Goal: Task Accomplishment & Management: Complete application form

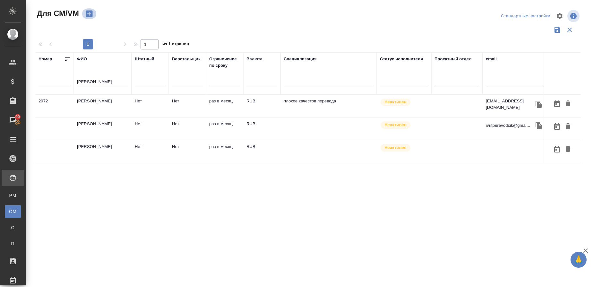
click at [90, 14] on icon "button" at bounding box center [89, 13] width 9 height 9
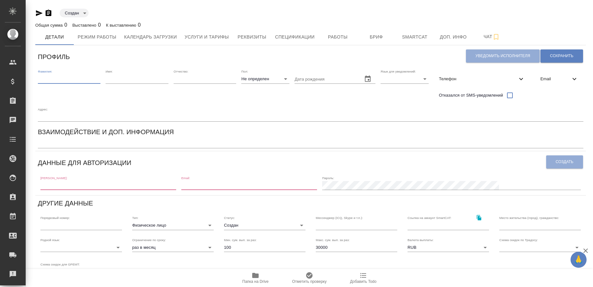
drag, startPoint x: 54, startPoint y: 77, endPoint x: 57, endPoint y: 81, distance: 4.5
click at [54, 77] on input "text" at bounding box center [69, 78] width 63 height 9
type input "[PERSON_NAME]"
type input "Ханали"
click at [198, 81] on input "text" at bounding box center [205, 78] width 63 height 9
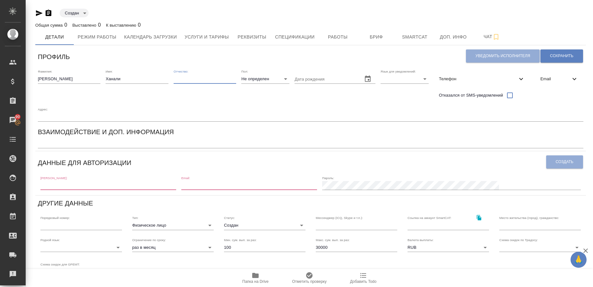
paste input "Биналиевич"
type input "Биналиевич"
click at [262, 82] on body "🙏 .cls-1 fill:#fff; AWATERA Gusmanova Nailya Клиенты Спецификации Заказы 90 Чат…" at bounding box center [296, 143] width 593 height 287
click at [253, 89] on li "М" at bounding box center [265, 89] width 48 height 10
type input "[DEMOGRAPHIC_DATA]"
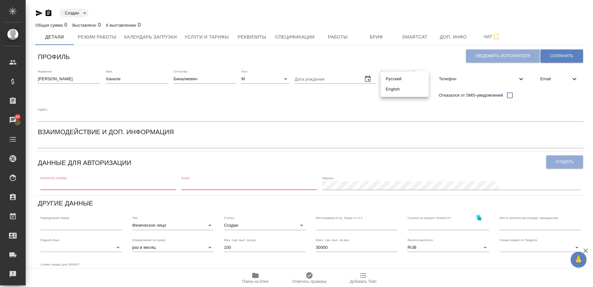
click at [392, 80] on body "🙏 .cls-1 fill:#fff; AWATERA Gusmanova Nailya Клиенты Спецификации Заказы 90 Чат…" at bounding box center [296, 143] width 593 height 287
drag, startPoint x: 393, startPoint y: 78, endPoint x: 403, endPoint y: 77, distance: 10.0
click at [394, 77] on li "Русский" at bounding box center [405, 79] width 48 height 10
type input "RU"
click at [448, 77] on span "Телефон" at bounding box center [478, 79] width 78 height 6
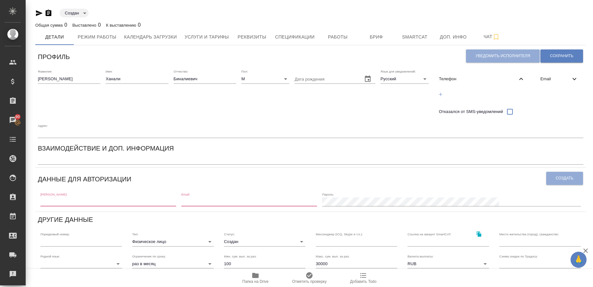
click at [439, 95] on icon "button" at bounding box center [441, 94] width 6 height 6
select select "RU"
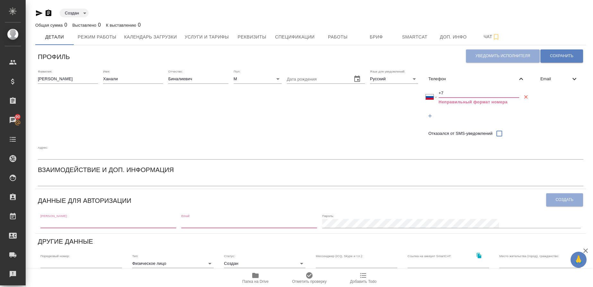
click at [456, 94] on input "+7" at bounding box center [479, 93] width 81 height 9
paste input "928 213 41 86"
type input "+7 928 213 41 86"
click at [552, 78] on span "Email" at bounding box center [555, 79] width 30 height 6
click at [541, 95] on icon "button" at bounding box center [542, 94] width 6 height 6
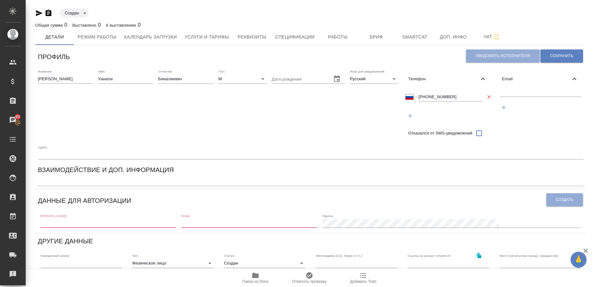
click at [543, 88] on div at bounding box center [540, 101] width 87 height 30
click at [539, 92] on input "text" at bounding box center [541, 93] width 82 height 8
paste input "halit.rostov@mail.ru"
type input "halit.rostov@mail.ru"
click at [566, 56] on span "Сохранить" at bounding box center [561, 55] width 23 height 5
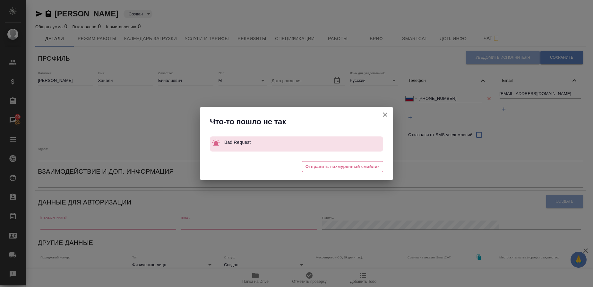
click at [387, 114] on icon "button" at bounding box center [385, 115] width 8 height 8
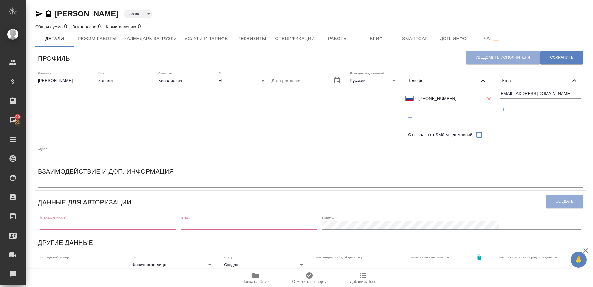
click at [127, 226] on input "text" at bounding box center [108, 224] width 136 height 9
paste input "halit.rostov@mail.ru"
type input "halit.rostov@mail.ru"
paste input "halit.rostov@mail.ru"
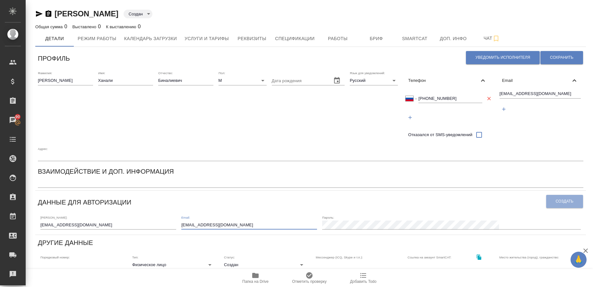
type input "halit.rostov@mail.ru"
click at [567, 202] on span "Создать" at bounding box center [565, 201] width 18 height 5
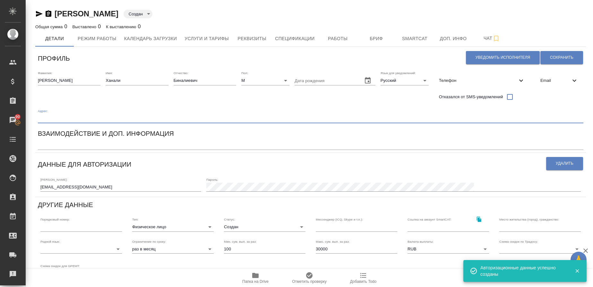
click at [48, 119] on input "text" at bounding box center [311, 118] width 546 height 9
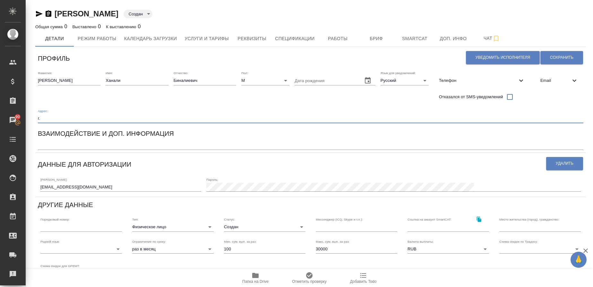
paste input "Ясногорск"
type input "г.Ясногорск, Тульская область"
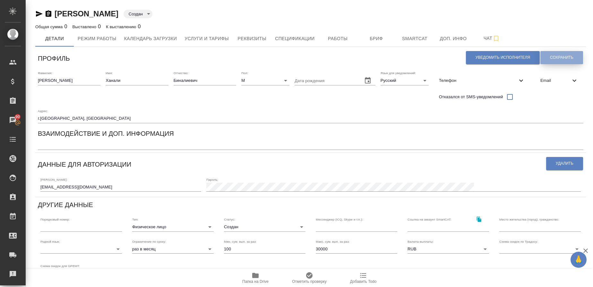
drag, startPoint x: 567, startPoint y: 53, endPoint x: 488, endPoint y: 78, distance: 82.4
click at [567, 53] on button "Сохранить" at bounding box center [561, 57] width 43 height 13
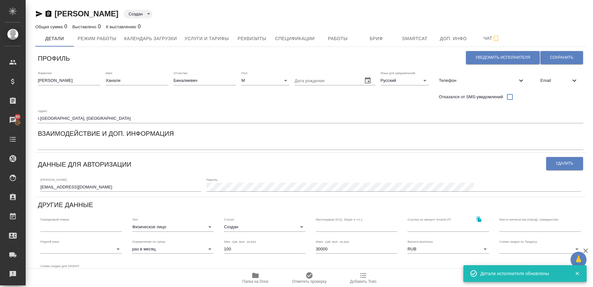
click at [99, 148] on div "x" at bounding box center [311, 145] width 546 height 9
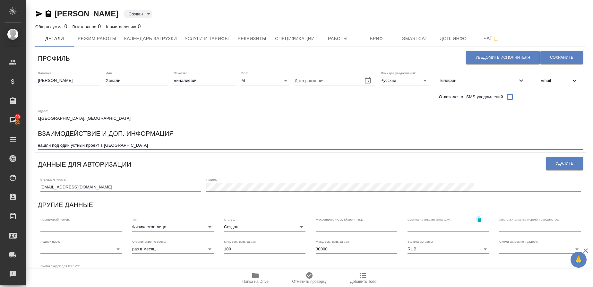
click at [105, 143] on textarea "нашли под один устный проект в тульской области" at bounding box center [311, 145] width 546 height 5
type textarea "нашли под один устный проект в Тульской области"
click at [567, 59] on span "Сохранить" at bounding box center [561, 57] width 23 height 5
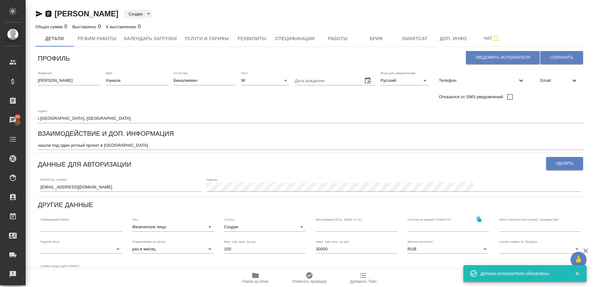
drag, startPoint x: 319, startPoint y: 248, endPoint x: 316, endPoint y: 253, distance: 5.0
click at [318, 249] on input "30000" at bounding box center [357, 249] width 82 height 9
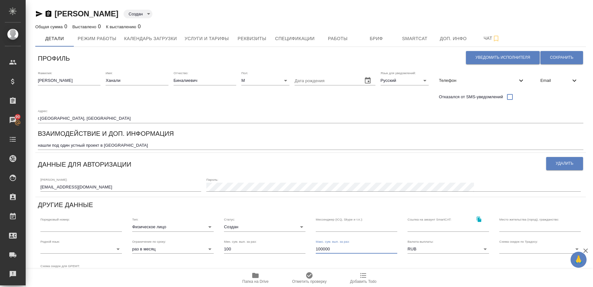
type input "100000"
click at [524, 226] on input "text" at bounding box center [540, 226] width 82 height 9
click at [42, 120] on input "г.Ясногорск, Тульская область" at bounding box center [311, 118] width 546 height 9
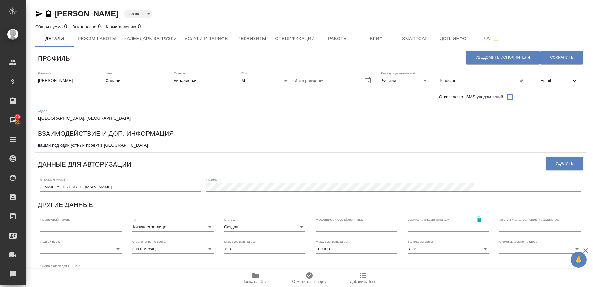
drag, startPoint x: 38, startPoint y: 117, endPoint x: 98, endPoint y: 118, distance: 59.7
click at [98, 118] on input "г.Ясногорск, Тульская область" at bounding box center [311, 118] width 546 height 9
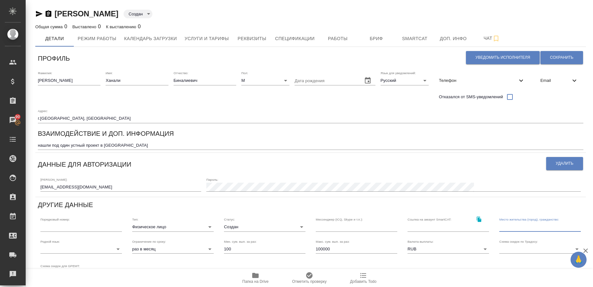
click at [510, 228] on input "text" at bounding box center [540, 226] width 82 height 9
paste input "г.Ясногорск, Тульская область"
type input "г.Ясногорск, Тульская область, РФ"
click at [575, 56] on button "Сохранить" at bounding box center [561, 57] width 43 height 13
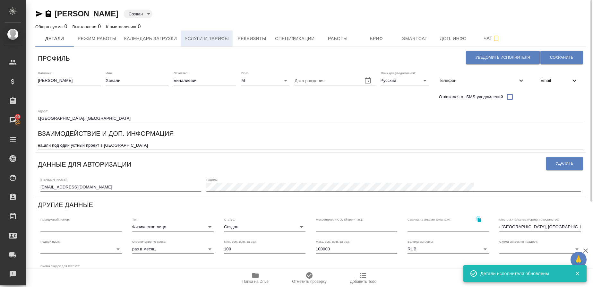
click at [223, 39] on span "Услуги и тарифы" at bounding box center [207, 39] width 44 height 8
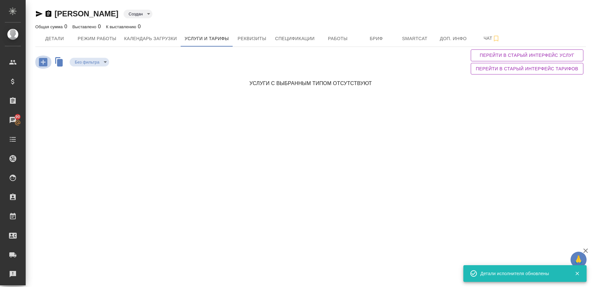
click at [46, 64] on icon "button" at bounding box center [43, 62] width 8 height 8
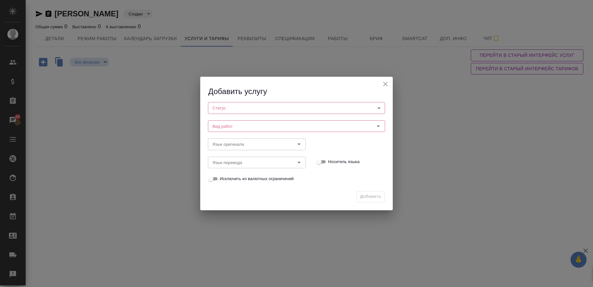
click at [224, 109] on body "🙏 .cls-1 fill:#fff; AWATERA Gusmanova Nailya Клиенты Спецификации Заказы 90 Чат…" at bounding box center [296, 143] width 593 height 287
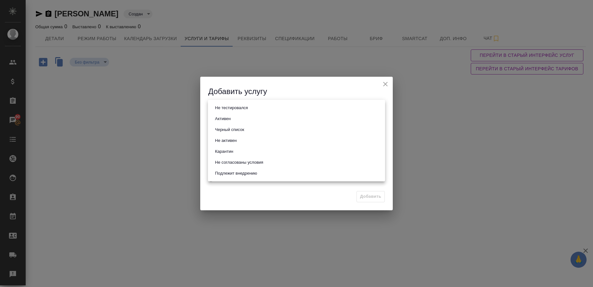
click at [236, 119] on li "Активен" at bounding box center [296, 118] width 177 height 11
type input "active"
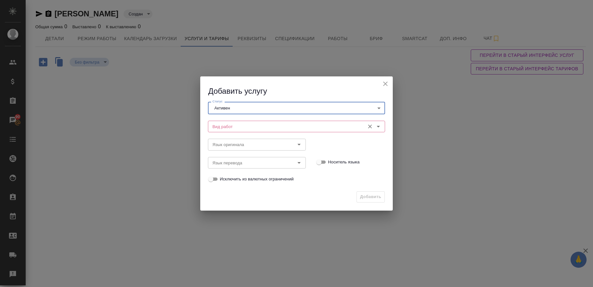
click at [257, 127] on input "Вид работ" at bounding box center [286, 127] width 152 height 8
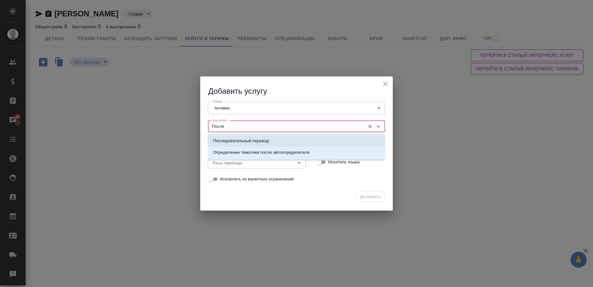
drag, startPoint x: 245, startPoint y: 135, endPoint x: 249, endPoint y: 130, distance: 6.9
click at [245, 135] on div "Последовательный перевод Определение тематики после автоопределителя" at bounding box center [296, 147] width 177 height 26
drag, startPoint x: 248, startPoint y: 143, endPoint x: 255, endPoint y: 140, distance: 7.9
click at [247, 143] on p "Последовательный перевод" at bounding box center [241, 141] width 56 height 6
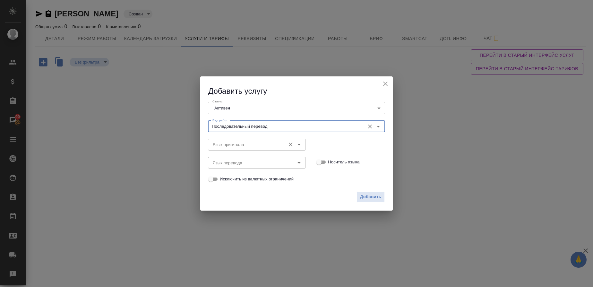
type input "Последовательный перевод"
click at [227, 144] on input "Язык оригинала" at bounding box center [246, 145] width 73 height 8
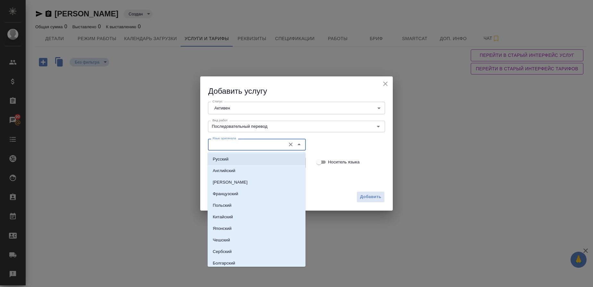
click at [228, 158] on p "Русский" at bounding box center [221, 159] width 16 height 6
type input "Русский"
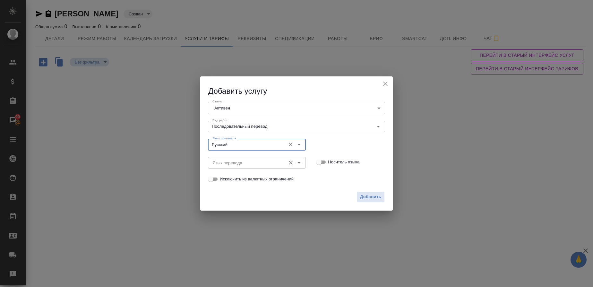
click at [230, 160] on input "Язык перевода" at bounding box center [246, 163] width 73 height 8
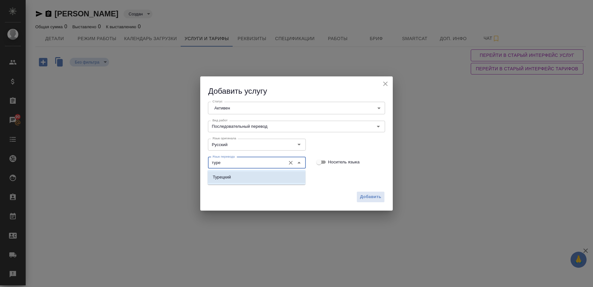
click at [229, 175] on p "Турецкий" at bounding box center [222, 177] width 18 height 6
type input "Турецкий"
click at [325, 161] on input "Носитель языка" at bounding box center [318, 162] width 23 height 8
checkbox input "true"
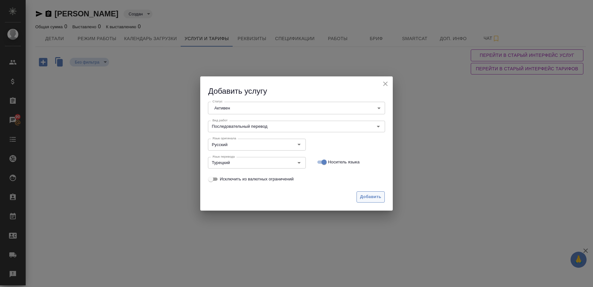
click at [364, 193] on span "Добавить" at bounding box center [370, 196] width 21 height 7
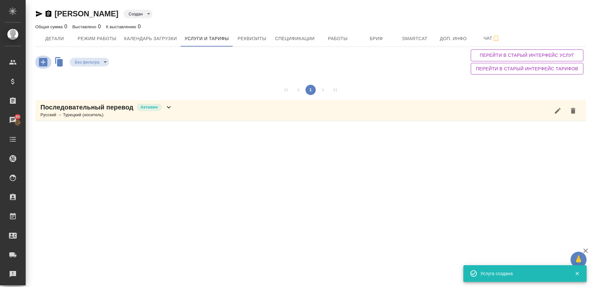
click at [42, 63] on icon "button" at bounding box center [43, 62] width 8 height 8
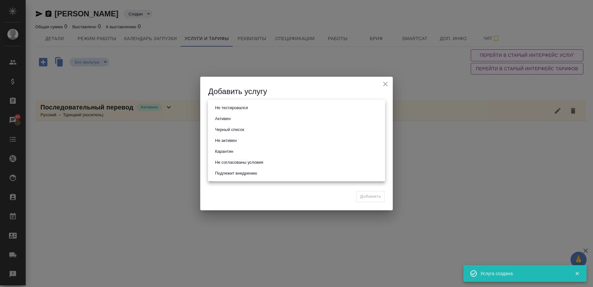
click at [243, 108] on body "🙏 .cls-1 fill:#fff; AWATERA Gusmanova Nailya Клиенты Спецификации Заказы 90 Чат…" at bounding box center [296, 143] width 593 height 287
click at [238, 116] on li "Активен" at bounding box center [296, 118] width 177 height 11
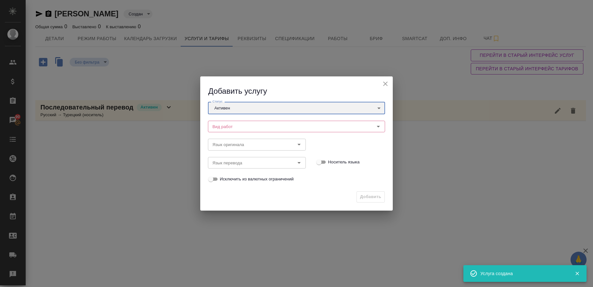
type input "active"
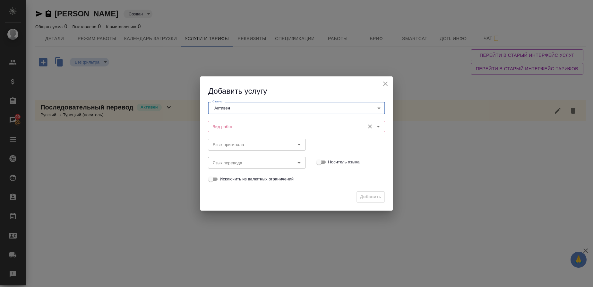
click at [232, 128] on input "Вид работ" at bounding box center [286, 127] width 152 height 8
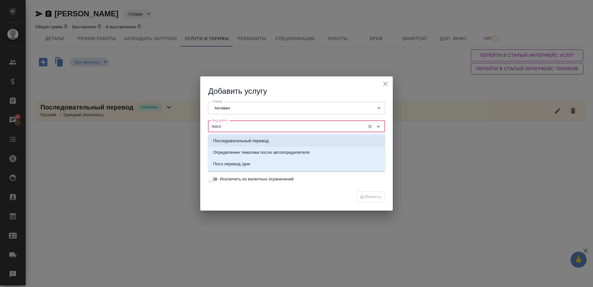
click at [236, 139] on p "Последовательный перевод" at bounding box center [241, 141] width 56 height 6
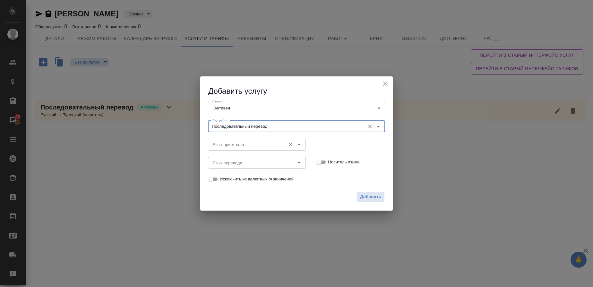
type input "Последовательный перевод"
click at [231, 146] on input "Язык оригинала" at bounding box center [246, 145] width 73 height 8
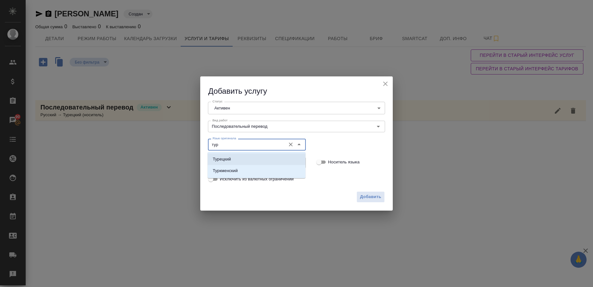
click at [225, 156] on p "Турецкий" at bounding box center [222, 159] width 18 height 6
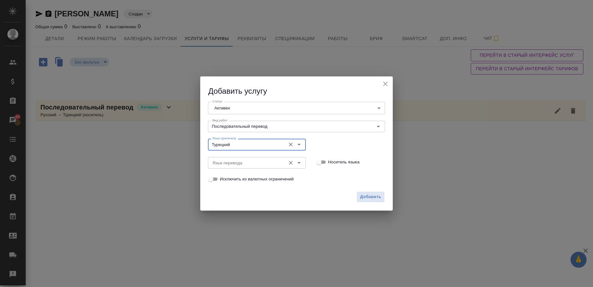
type input "Турецкий"
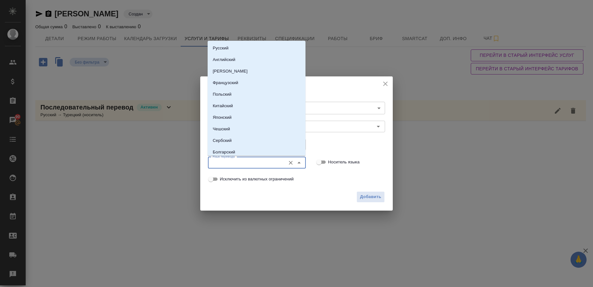
click at [227, 166] on input "Язык перевода" at bounding box center [246, 163] width 73 height 8
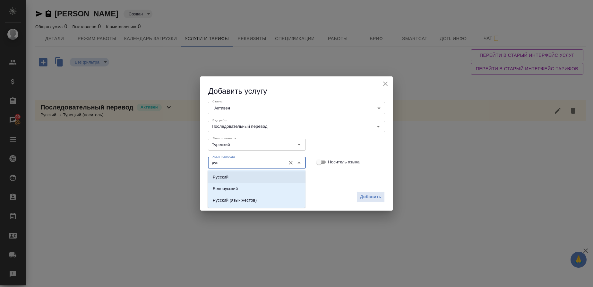
click at [231, 176] on li "Русский" at bounding box center [257, 177] width 98 height 12
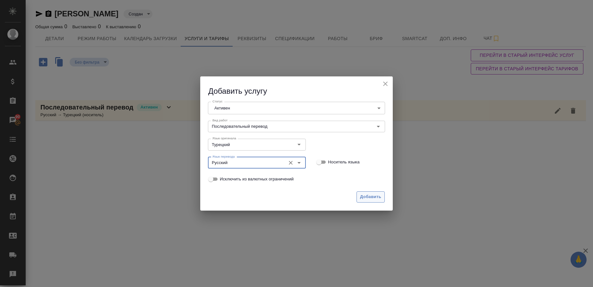
type input "Русский"
drag, startPoint x: 372, startPoint y: 195, endPoint x: 364, endPoint y: 194, distance: 8.4
click at [371, 195] on span "Добавить" at bounding box center [370, 196] width 21 height 7
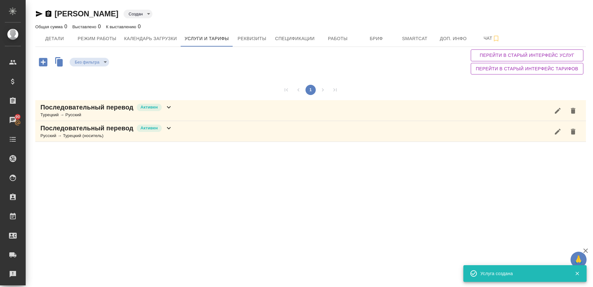
drag, startPoint x: 73, startPoint y: 130, endPoint x: 94, endPoint y: 130, distance: 21.2
click at [74, 130] on p "Последовательный перевод" at bounding box center [86, 128] width 93 height 9
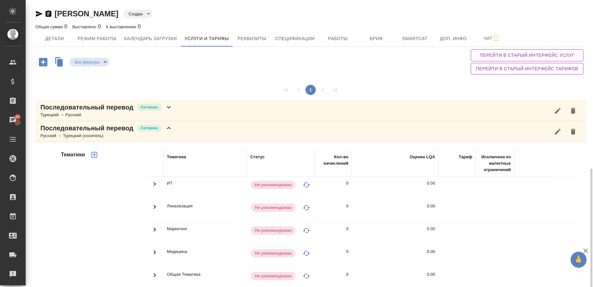
scroll to position [96, 0]
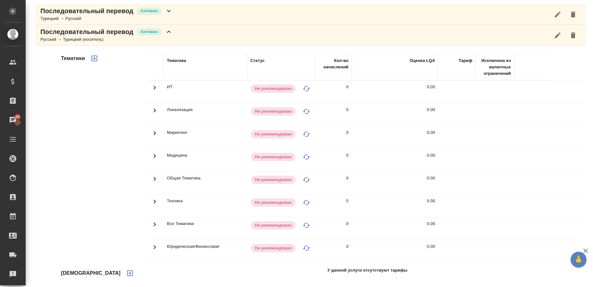
click at [126, 275] on icon "button" at bounding box center [130, 273] width 8 height 8
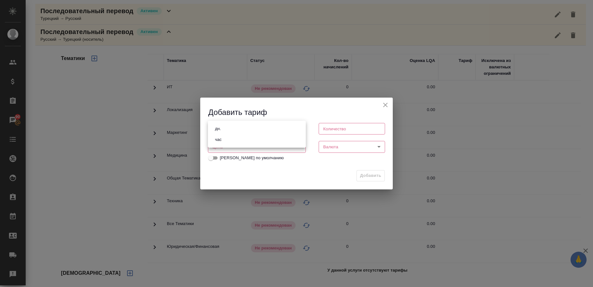
click at [239, 130] on body "🙏 .cls-1 fill:#fff; AWATERA Gusmanova Nailya Клиенты Спецификации Заказы 90 Чат…" at bounding box center [296, 143] width 593 height 287
click at [219, 127] on button "дн." at bounding box center [218, 128] width 10 height 7
type input "5a8b1489cc6b4906c91bfd8a"
click at [383, 107] on icon "close" at bounding box center [386, 105] width 8 height 8
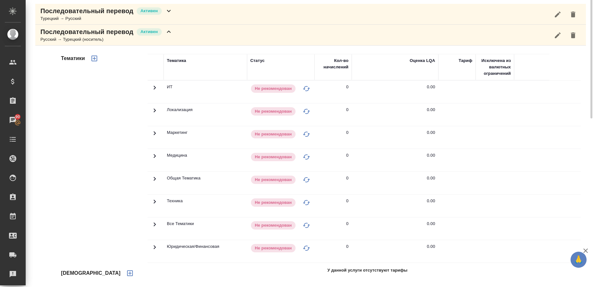
scroll to position [0, 0]
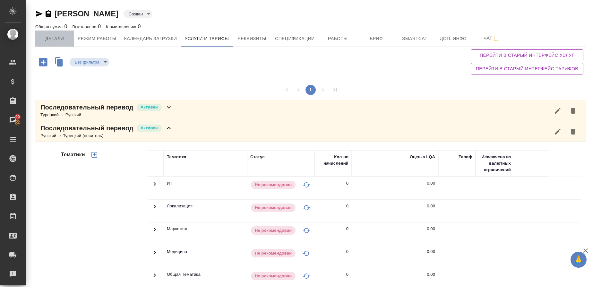
click at [53, 39] on span "Детали" at bounding box center [54, 39] width 31 height 8
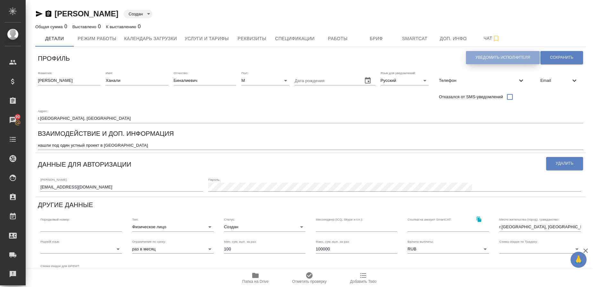
click at [496, 53] on button "Уведомить исполнителя" at bounding box center [503, 57] width 74 height 13
type textarea "Добрый день, Ханали! Ознакомиться с подробной информацией по выполненным работа…"
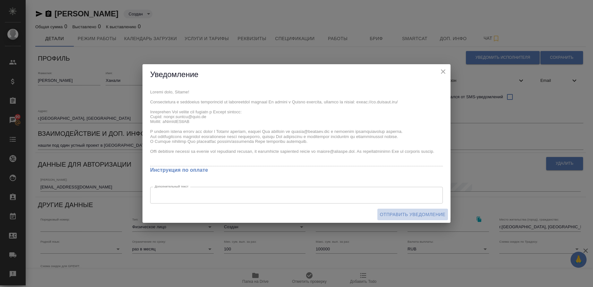
click at [420, 210] on button "Отправить уведомление" at bounding box center [412, 215] width 71 height 12
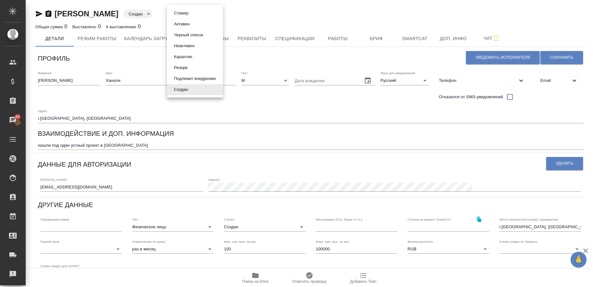
click at [192, 15] on body "🙏 .cls-1 fill:#fff; AWATERA Gusmanova Nailya Клиенты Спецификации Заказы 90 Чат…" at bounding box center [296, 143] width 593 height 287
click at [494, 110] on div at bounding box center [296, 143] width 593 height 287
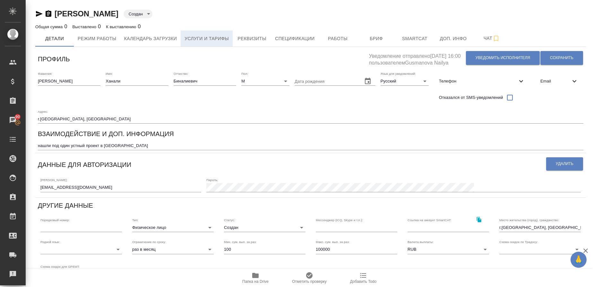
click at [193, 40] on span "Услуги и тарифы" at bounding box center [207, 39] width 44 height 8
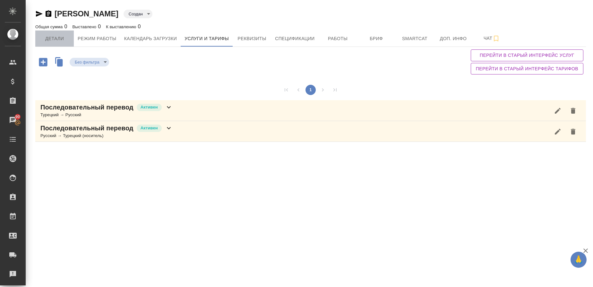
click at [59, 39] on span "Детали" at bounding box center [54, 39] width 31 height 8
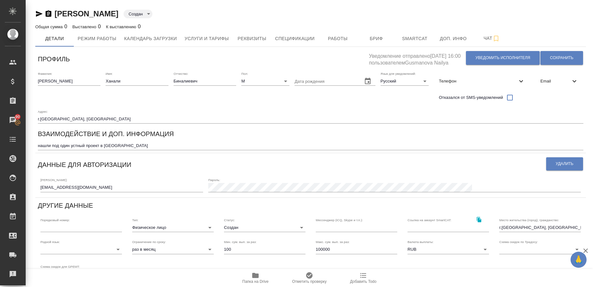
click at [257, 275] on icon "button" at bounding box center [255, 275] width 6 height 5
click at [201, 40] on span "Услуги и тарифы" at bounding box center [207, 39] width 44 height 8
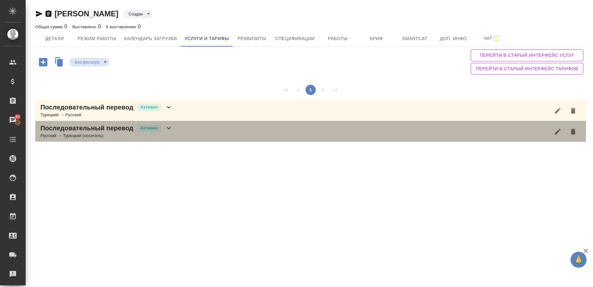
click at [72, 135] on div "Русский → Турецкий (носитель)" at bounding box center [106, 136] width 132 height 6
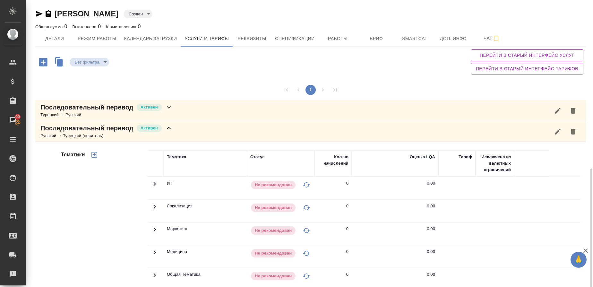
scroll to position [96, 0]
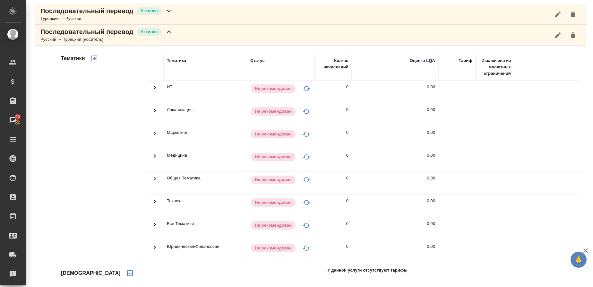
click at [127, 273] on icon "button" at bounding box center [130, 273] width 6 height 6
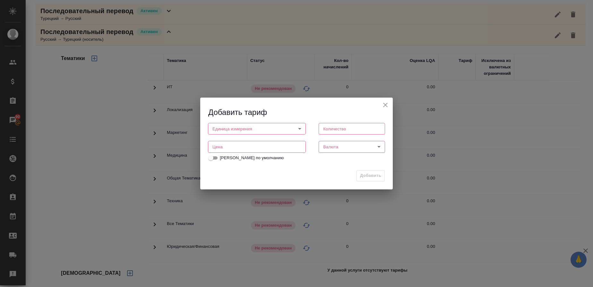
click at [228, 129] on body "🙏 .cls-1 fill:#fff; AWATERA Gusmanova Nailya Клиенты Спецификации Заказы 90 Чат…" at bounding box center [296, 143] width 593 height 287
click at [223, 129] on button "дн." at bounding box center [218, 128] width 10 height 7
type input "5a8b1489cc6b4906c91bfd8a"
click at [331, 128] on input "number" at bounding box center [352, 129] width 66 height 12
type input "1"
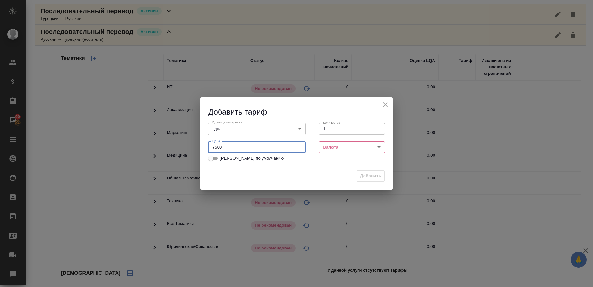
type input "7500"
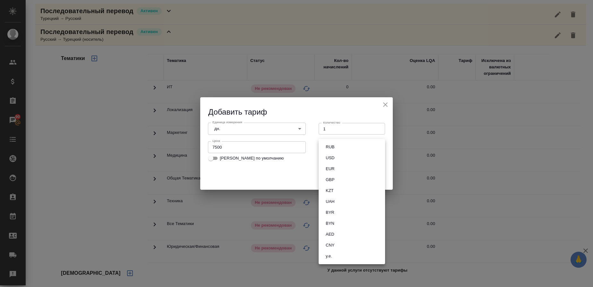
click at [333, 147] on body "🙏 .cls-1 fill:#fff; AWATERA Gusmanova Nailya Клиенты Спецификации Заказы 90 Чат…" at bounding box center [296, 143] width 593 height 287
click at [333, 147] on button "RUB" at bounding box center [330, 146] width 13 height 7
type input "RUB"
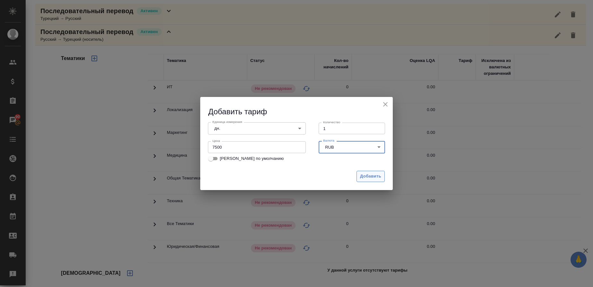
click at [371, 175] on span "Добавить" at bounding box center [370, 176] width 21 height 7
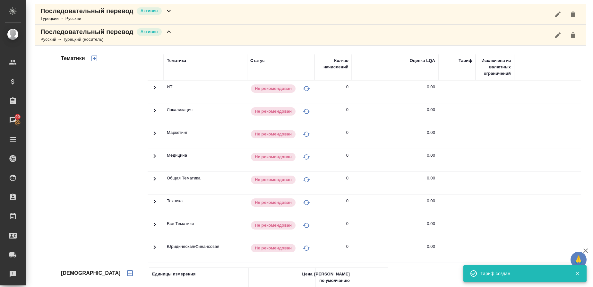
click at [93, 56] on icon "button" at bounding box center [94, 59] width 6 height 6
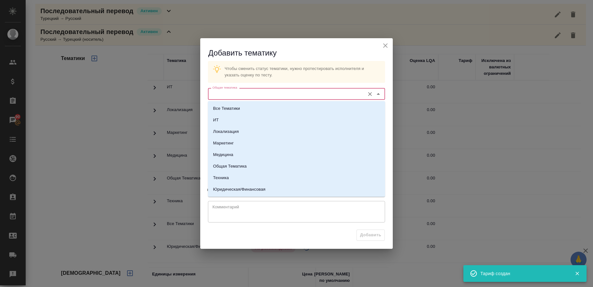
click at [246, 95] on input "Общая тематика" at bounding box center [286, 94] width 152 height 8
click at [225, 175] on p "Техника" at bounding box center [221, 178] width 16 height 6
type input "Техника"
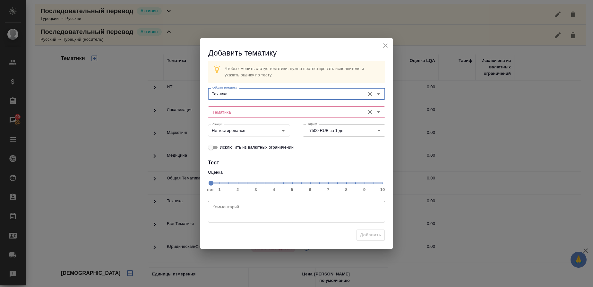
click at [227, 115] on input "Тематика" at bounding box center [286, 112] width 152 height 8
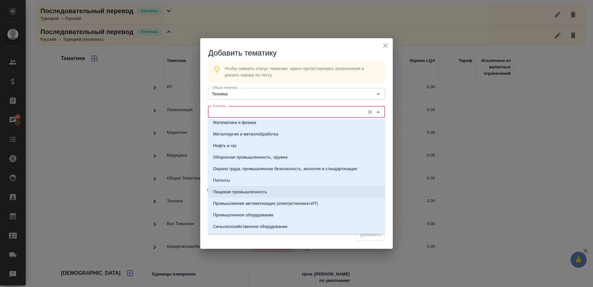
click at [235, 191] on p "Пищевая промышленность" at bounding box center [240, 192] width 54 height 6
type input "Пищевая промышленность"
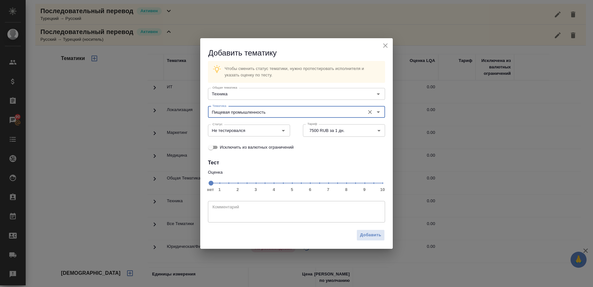
drag, startPoint x: 346, startPoint y: 184, endPoint x: 349, endPoint y: 205, distance: 21.3
click at [346, 187] on span "нет 1 2 3 4 5 6 7 8 9 10" at bounding box center [297, 182] width 172 height 9
drag, startPoint x: 285, startPoint y: 130, endPoint x: 284, endPoint y: 134, distance: 4.7
click at [285, 131] on icon "Open" at bounding box center [284, 131] width 8 height 8
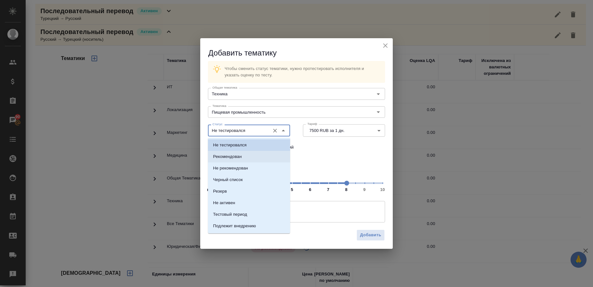
click at [226, 158] on p "Рекомендован" at bounding box center [227, 156] width 29 height 6
type input "Рекомендован"
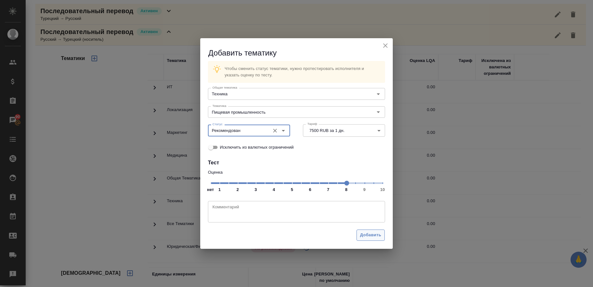
click at [365, 233] on span "Добавить" at bounding box center [370, 234] width 21 height 7
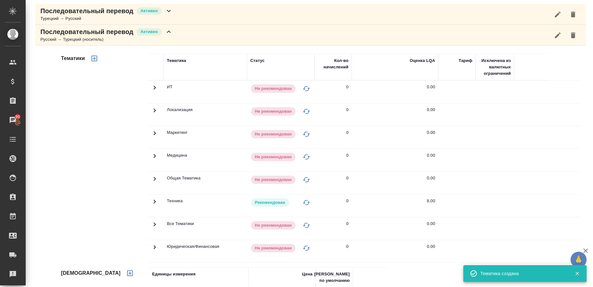
click at [93, 40] on div "Русский → Турецкий (носитель)" at bounding box center [106, 39] width 132 height 6
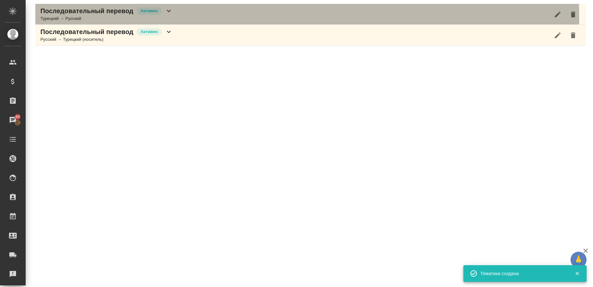
click at [91, 19] on div "Турецкий → Русский" at bounding box center [106, 18] width 132 height 6
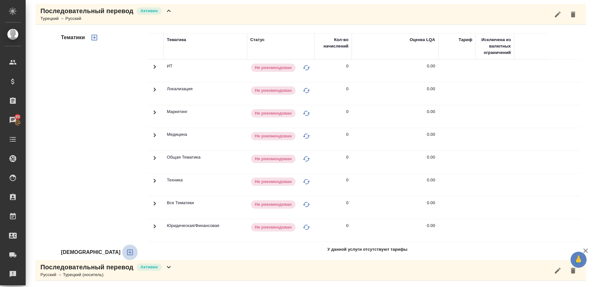
click at [127, 255] on icon "button" at bounding box center [130, 252] width 6 height 6
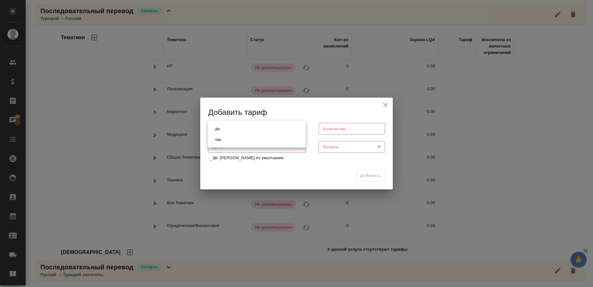
click at [226, 129] on body "🙏 .cls-1 fill:#fff; AWATERA Gusmanova Nailya Клиенты Спецификации Заказы 90 Чат…" at bounding box center [296, 143] width 593 height 287
click at [223, 129] on li "дн." at bounding box center [257, 128] width 98 height 11
type input "5a8b1489cc6b4906c91bfd8a"
click at [342, 128] on input "number" at bounding box center [352, 129] width 66 height 12
type input "1"
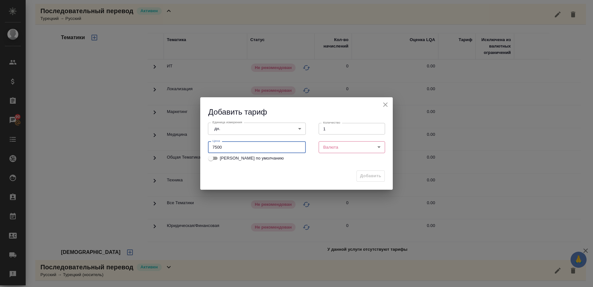
type input "7500"
click at [351, 148] on body "🙏 .cls-1 fill:#fff; AWATERA Gusmanova Nailya Клиенты Спецификации Заказы 90 Чат…" at bounding box center [296, 143] width 593 height 287
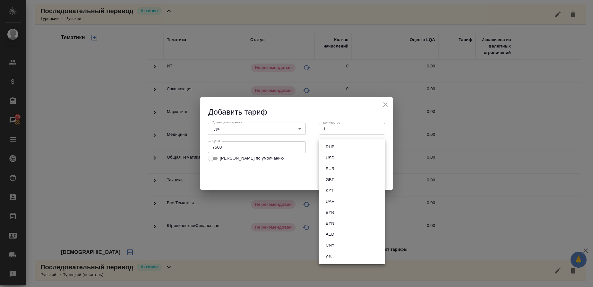
click at [337, 146] on li "RUB" at bounding box center [352, 147] width 66 height 11
type input "RUB"
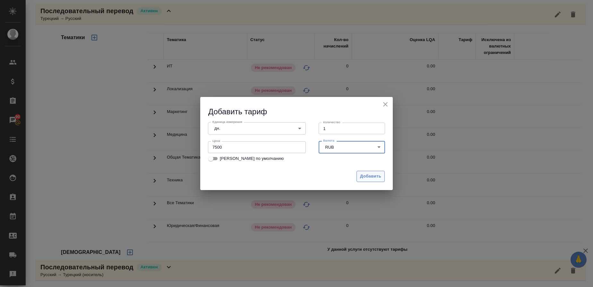
click at [370, 172] on button "Добавить" at bounding box center [371, 176] width 28 height 11
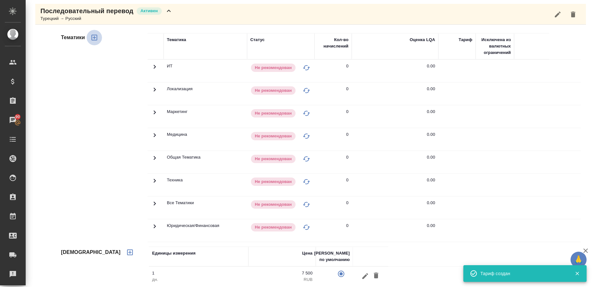
click at [93, 37] on icon "button" at bounding box center [94, 38] width 6 height 6
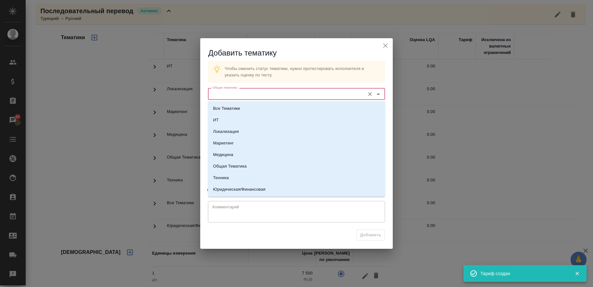
click at [224, 92] on input "Общая тематика" at bounding box center [286, 94] width 152 height 8
click at [230, 176] on li "Техника" at bounding box center [296, 178] width 177 height 12
type input "Техника"
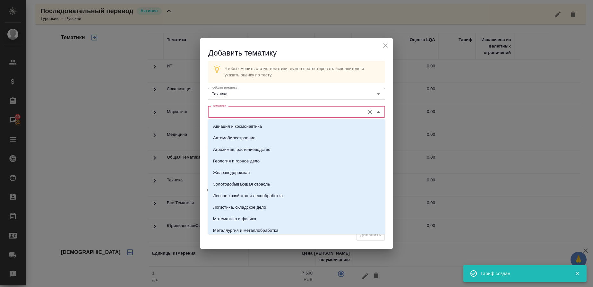
click at [222, 111] on input "Тематика" at bounding box center [286, 112] width 152 height 8
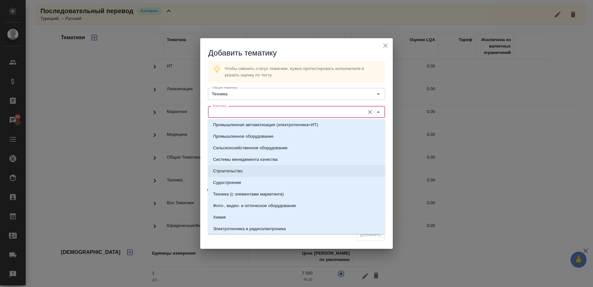
scroll to position [162, 0]
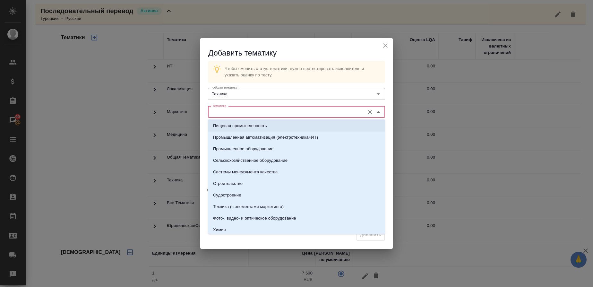
click at [227, 127] on p "Пищевая промышленность" at bounding box center [240, 126] width 54 height 6
type input "Пищевая промышленность"
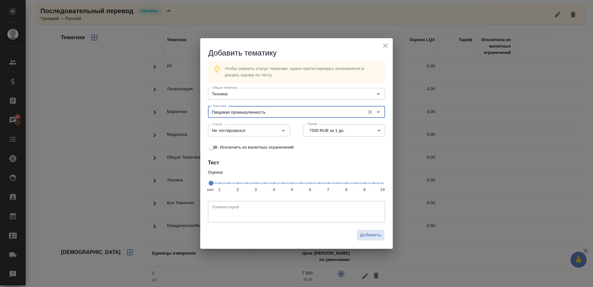
drag, startPoint x: 346, startPoint y: 182, endPoint x: 338, endPoint y: 187, distance: 9.1
click at [346, 183] on span "нет 1 2 3 4 5 6 7 8 9 10" at bounding box center [297, 182] width 172 height 9
click at [285, 132] on icon "Open" at bounding box center [284, 131] width 8 height 8
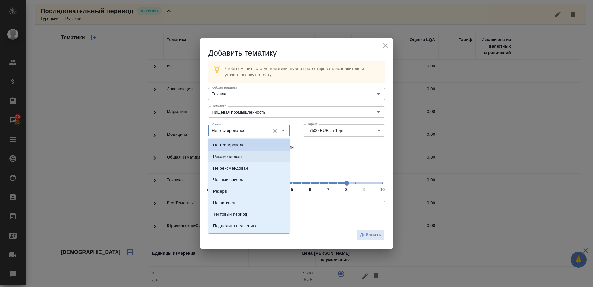
drag, startPoint x: 237, startPoint y: 155, endPoint x: 245, endPoint y: 155, distance: 7.7
click at [238, 155] on p "Рекомендован" at bounding box center [227, 156] width 29 height 6
type input "Рекомендован"
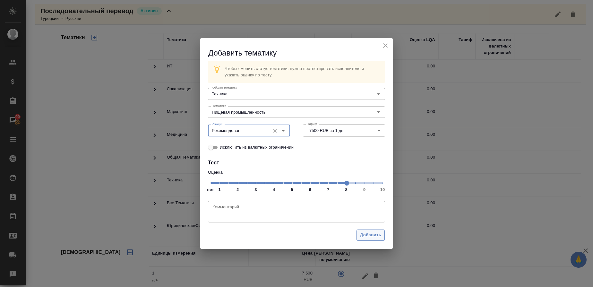
drag, startPoint x: 369, startPoint y: 235, endPoint x: 342, endPoint y: 224, distance: 29.8
click at [370, 235] on span "Добавить" at bounding box center [370, 234] width 21 height 7
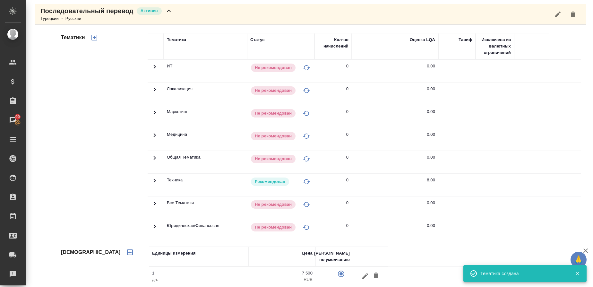
click at [82, 20] on div "Турецкий → Русский" at bounding box center [106, 18] width 132 height 6
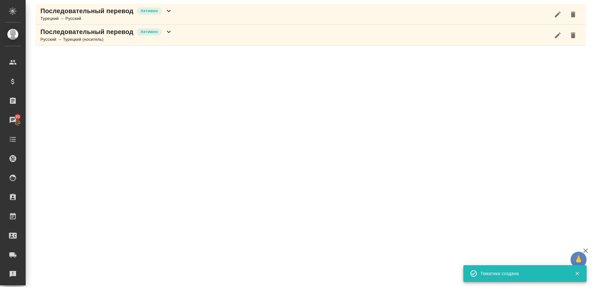
scroll to position [0, 0]
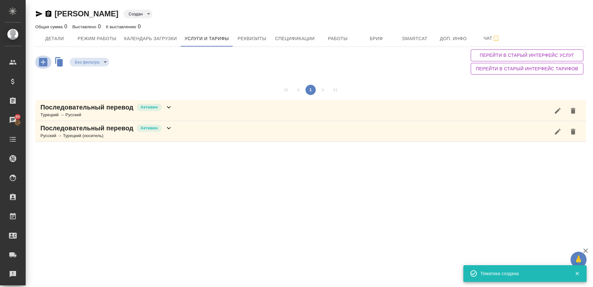
click at [44, 62] on icon "button" at bounding box center [43, 61] width 11 height 11
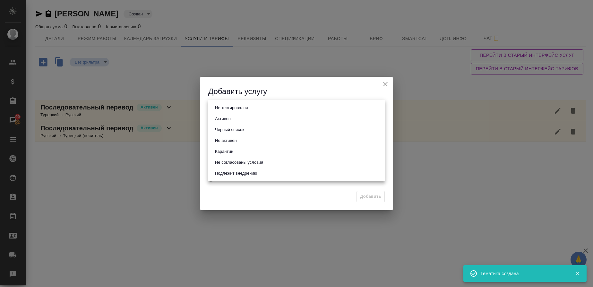
drag, startPoint x: 222, startPoint y: 108, endPoint x: 223, endPoint y: 125, distance: 17.7
click at [222, 108] on body "🙏 .cls-1 fill:#fff; AWATERA Gusmanova Nailya Клиенты Спецификации Заказы 90 Чат…" at bounding box center [296, 143] width 593 height 287
drag, startPoint x: 223, startPoint y: 118, endPoint x: 223, endPoint y: 136, distance: 18.0
click at [222, 120] on button "Активен" at bounding box center [223, 118] width 20 height 7
type input "active"
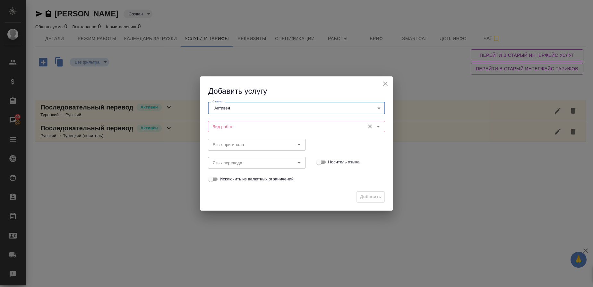
click at [221, 125] on input "Вид работ" at bounding box center [286, 127] width 152 height 8
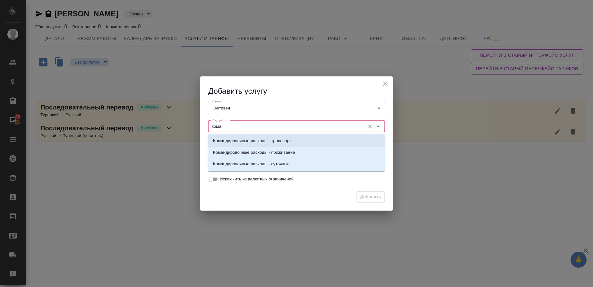
click at [266, 140] on p "Командировочные расходы - транспорт" at bounding box center [252, 141] width 78 height 6
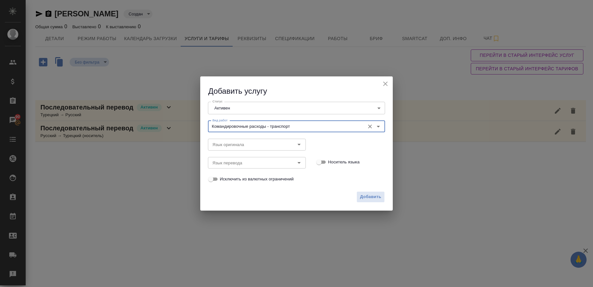
type input "Командировочные расходы - транспорт"
click at [367, 194] on span "Добавить" at bounding box center [370, 196] width 21 height 7
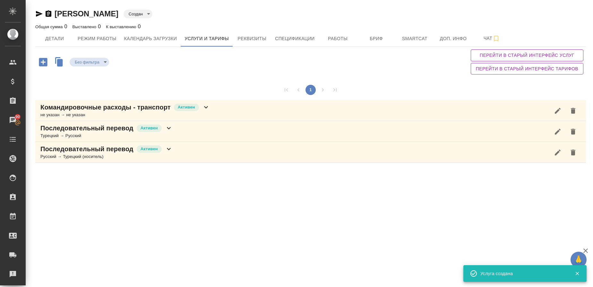
click at [44, 61] on icon "button" at bounding box center [43, 62] width 8 height 8
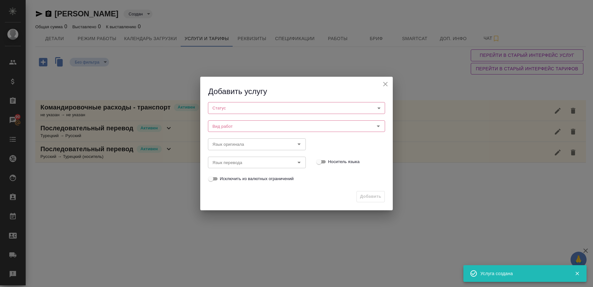
click at [247, 109] on body "🙏 .cls-1 fill:#fff; AWATERA Gusmanova Nailya Клиенты Спецификации Заказы 90 Чат…" at bounding box center [296, 143] width 593 height 287
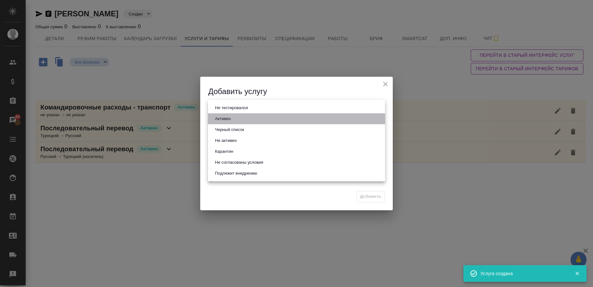
click at [221, 116] on button "Активен" at bounding box center [223, 118] width 20 height 7
type input "active"
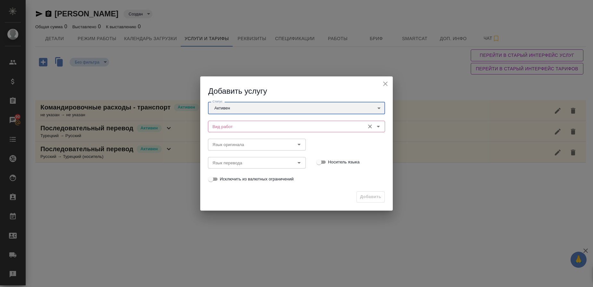
click at [225, 122] on div "Вид работ" at bounding box center [296, 127] width 177 height 12
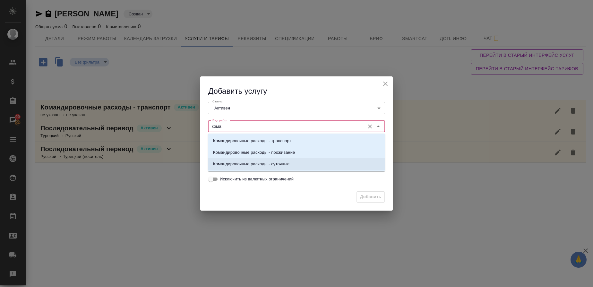
drag, startPoint x: 284, startPoint y: 165, endPoint x: 303, endPoint y: 177, distance: 22.5
click at [284, 165] on p "Командировочные расходы - суточные" at bounding box center [251, 164] width 76 height 6
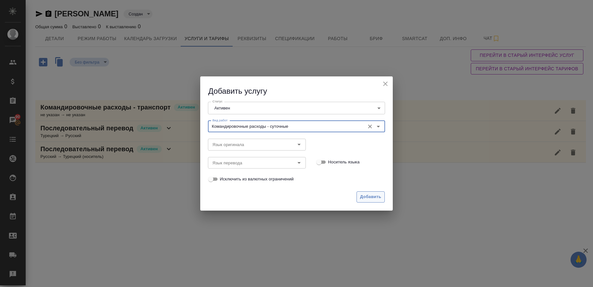
type input "Командировочные расходы - суточные"
drag, startPoint x: 372, startPoint y: 198, endPoint x: 235, endPoint y: 170, distance: 139.2
click at [372, 198] on span "Добавить" at bounding box center [370, 196] width 21 height 7
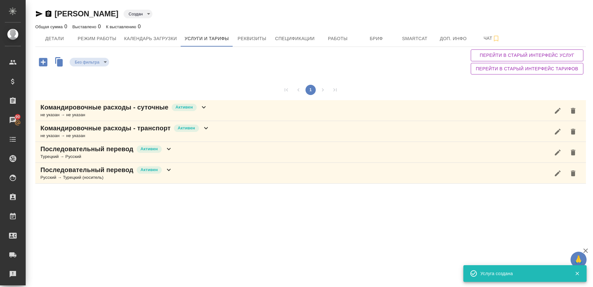
click at [120, 111] on p "Командировочные расходы - суточные" at bounding box center [104, 107] width 128 height 9
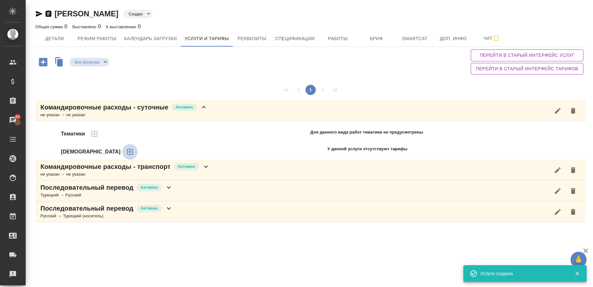
click at [127, 151] on icon "button" at bounding box center [130, 152] width 6 height 6
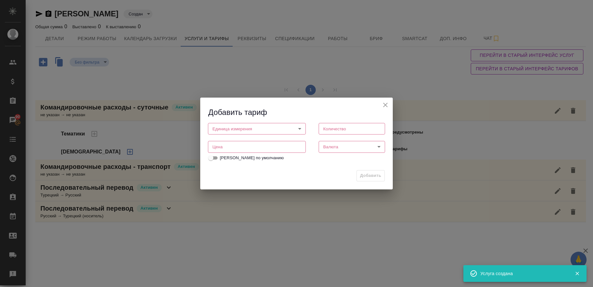
click at [223, 125] on body "🙏 .cls-1 fill:#fff; AWATERA Gusmanova Nailya Клиенты Спецификации Заказы 90 Чат…" at bounding box center [296, 143] width 593 height 287
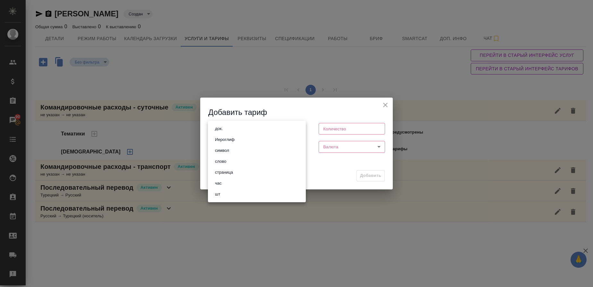
click at [215, 195] on button "шт" at bounding box center [217, 194] width 9 height 7
type input "5a8b1489cc6b4906c91bfdc1"
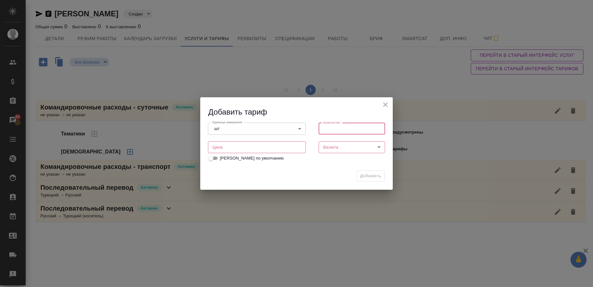
click at [332, 125] on input "number" at bounding box center [352, 129] width 66 height 12
type input "1"
type input "1000"
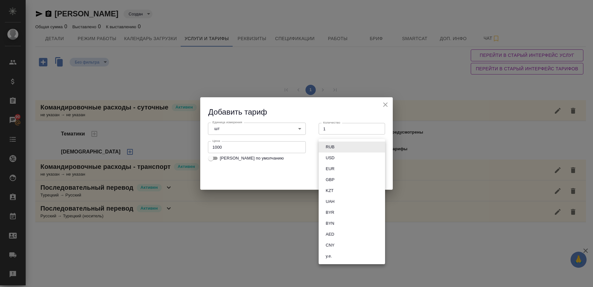
click at [334, 144] on body "🙏 .cls-1 fill:#fff; AWATERA Gusmanova Nailya Клиенты Спецификации Заказы 90 Чат…" at bounding box center [296, 143] width 593 height 287
click at [334, 143] on li "RUB" at bounding box center [352, 147] width 66 height 11
type input "RUB"
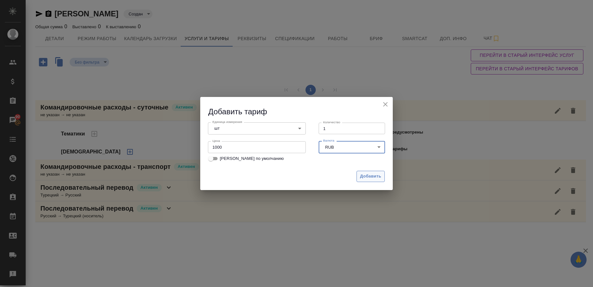
click at [382, 174] on button "Добавить" at bounding box center [371, 176] width 28 height 11
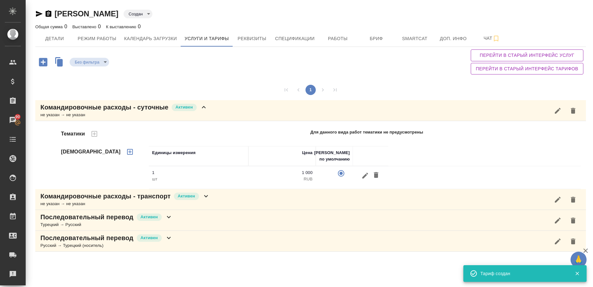
click at [97, 110] on p "Командировочные расходы - суточные" at bounding box center [104, 107] width 128 height 9
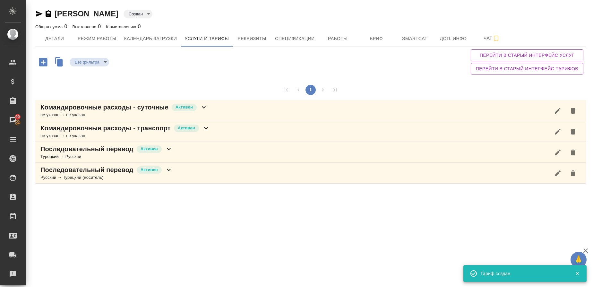
click at [104, 128] on p "Командировочные расходы - транспорт" at bounding box center [105, 128] width 130 height 9
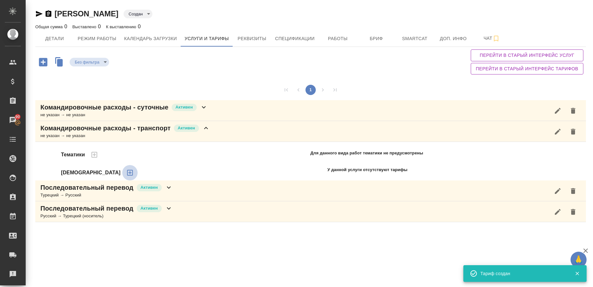
click at [127, 175] on icon "button" at bounding box center [130, 173] width 6 height 6
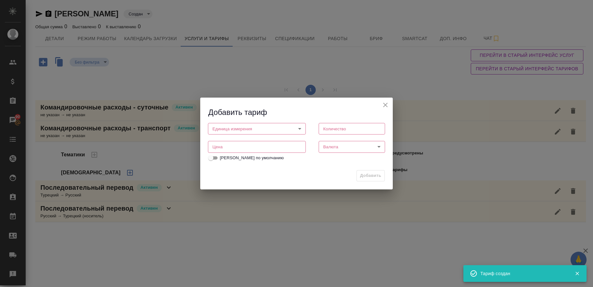
click at [270, 129] on body "🙏 .cls-1 fill:#fff; AWATERA Gusmanova Nailya Клиенты Спецификации Заказы 90 Чат…" at bounding box center [296, 143] width 593 height 287
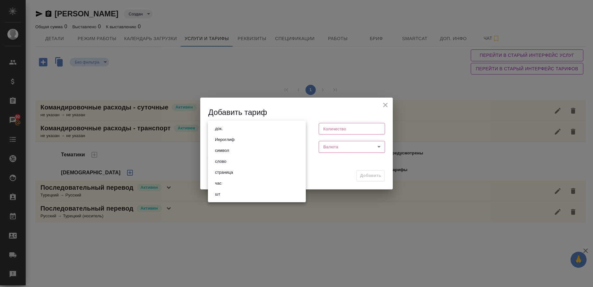
click at [223, 193] on li "шт" at bounding box center [257, 194] width 98 height 11
type input "5a8b1489cc6b4906c91bfdc1"
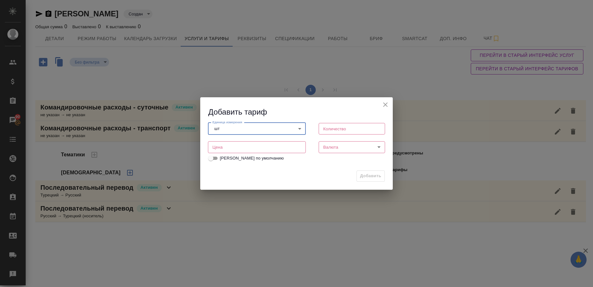
click at [328, 128] on input "number" at bounding box center [352, 129] width 66 height 12
type input "1"
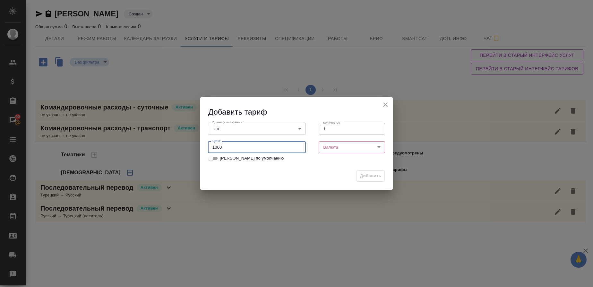
type input "1000"
click at [332, 149] on body "🙏 .cls-1 fill:#fff; AWATERA Gusmanova Nailya Клиенты Спецификации Заказы 90 Чат…" at bounding box center [296, 143] width 593 height 287
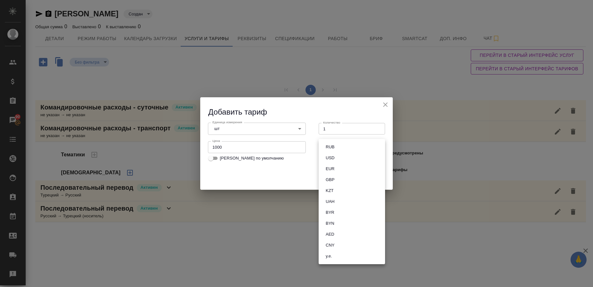
click at [336, 147] on button "RUB" at bounding box center [330, 146] width 13 height 7
type input "RUB"
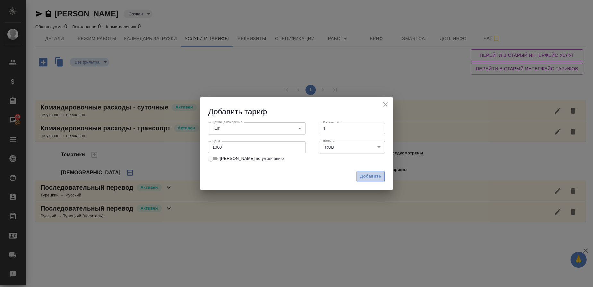
drag, startPoint x: 370, startPoint y: 177, endPoint x: 367, endPoint y: 179, distance: 3.7
click at [370, 178] on span "Добавить" at bounding box center [370, 176] width 21 height 7
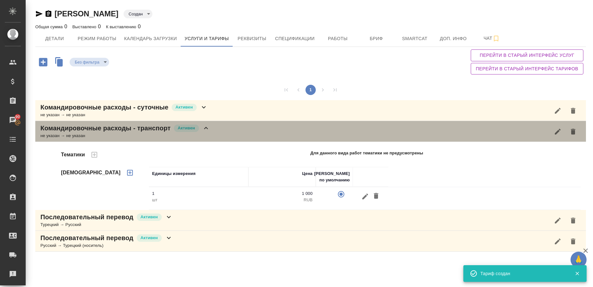
click at [123, 127] on p "Командировочные расходы - транспорт" at bounding box center [105, 128] width 130 height 9
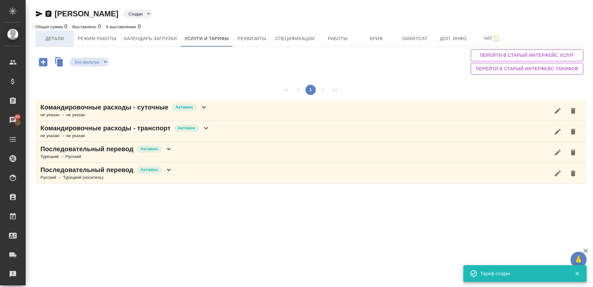
click at [62, 38] on span "Детали" at bounding box center [54, 39] width 31 height 8
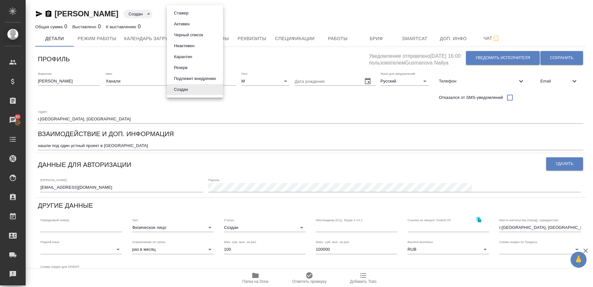
drag, startPoint x: 192, startPoint y: 16, endPoint x: 191, endPoint y: 25, distance: 9.3
click at [192, 16] on body "🙏 .cls-1 fill:#fff; AWATERA Gusmanova Nailya Клиенты Спецификации Заказы 90 Чат…" at bounding box center [296, 143] width 593 height 287
click at [190, 24] on button "Активен" at bounding box center [182, 24] width 20 height 7
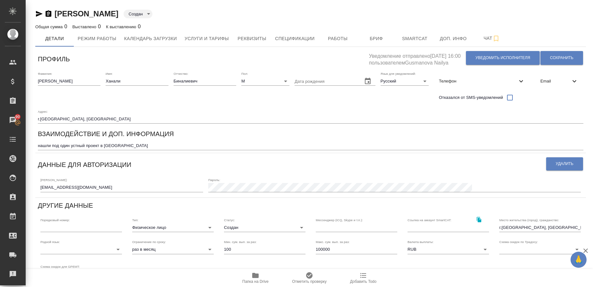
type input "active"
click at [566, 56] on button "Сохранить" at bounding box center [561, 58] width 43 height 14
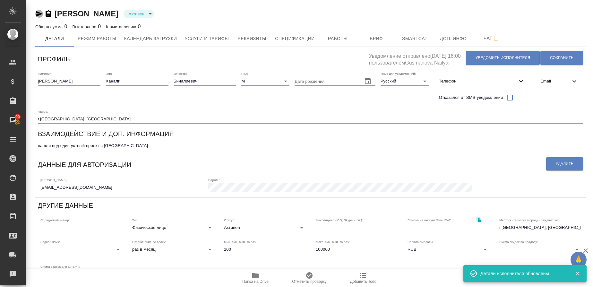
click at [38, 14] on icon "button" at bounding box center [39, 14] width 8 height 8
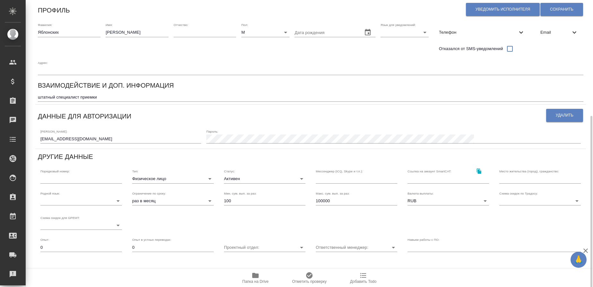
scroll to position [121, 0]
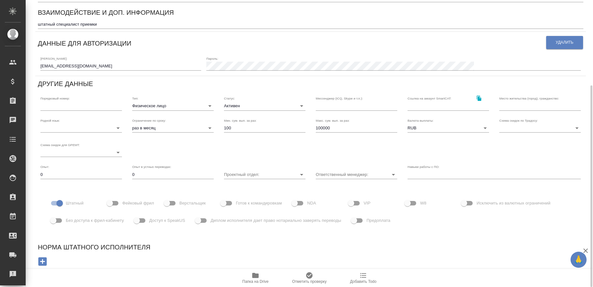
click at [149, 104] on body "🙏 .cls-1 fill:#fff; AWATERA Gusmanova Nailya Клиенты Спецификации Заказы Чаты T…" at bounding box center [296, 143] width 593 height 287
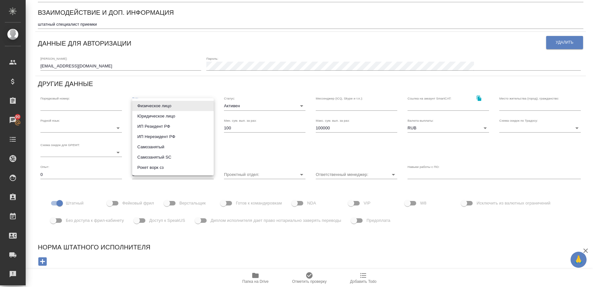
click at [156, 129] on li "ИП Резидент РФ" at bounding box center [173, 126] width 82 height 10
type input "individualResidentRF"
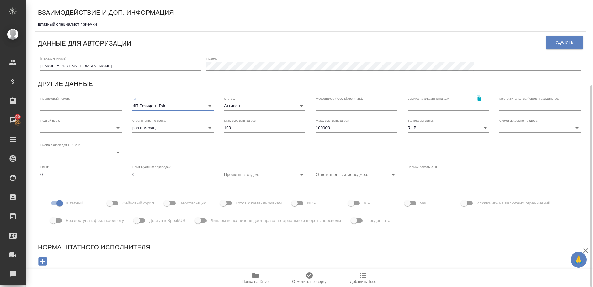
drag, startPoint x: 318, startPoint y: 127, endPoint x: 318, endPoint y: 138, distance: 10.9
click at [318, 128] on input "100000" at bounding box center [357, 128] width 82 height 9
type input "500000"
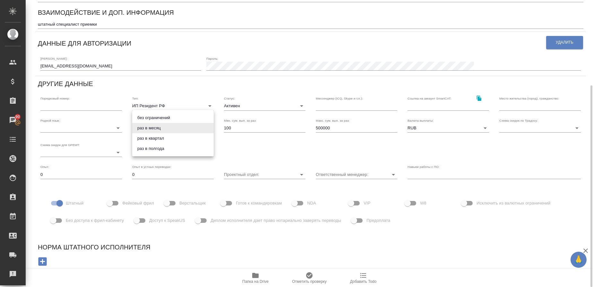
click at [157, 129] on body "🙏 .cls-1 fill:#fff; AWATERA Gusmanova Nailya Клиенты Спецификации Заказы 90 Чат…" at bounding box center [296, 143] width 593 height 287
click at [164, 116] on li "без ограничений" at bounding box center [173, 118] width 82 height 10
type input "infinity"
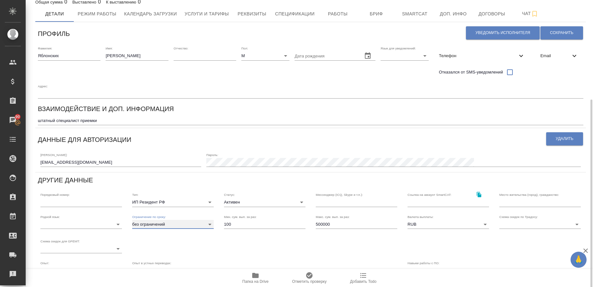
scroll to position [0, 0]
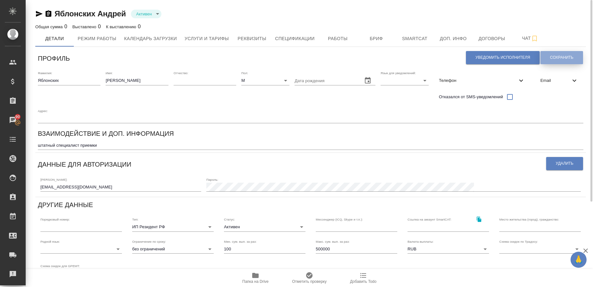
click at [566, 62] on button "Сохранить" at bounding box center [561, 57] width 43 height 13
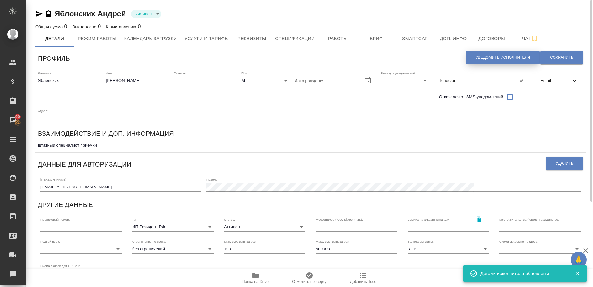
click at [473, 56] on button "Уведомить исполнителя" at bounding box center [503, 57] width 74 height 13
type textarea "Добрый день, Андрей! Ознакомиться с подробной информацией по выполненным работа…"
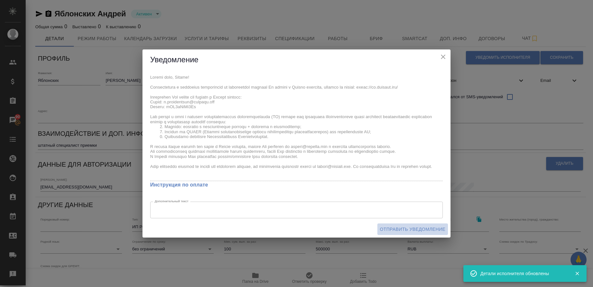
click at [401, 225] on span "Отправить уведомление" at bounding box center [412, 229] width 65 height 8
